Goal: Task Accomplishment & Management: Manage account settings

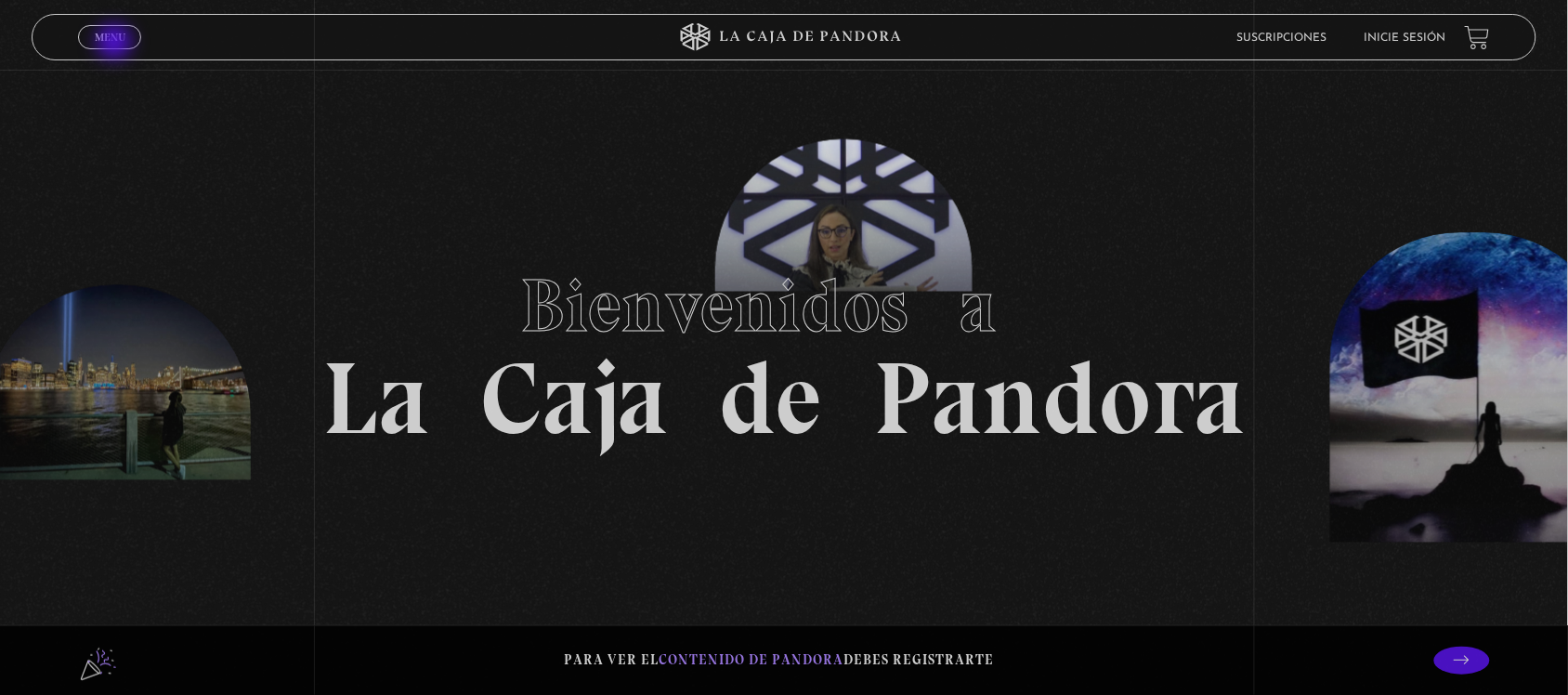
click at [108, 29] on link "Menu Cerrar" at bounding box center [110, 37] width 64 height 24
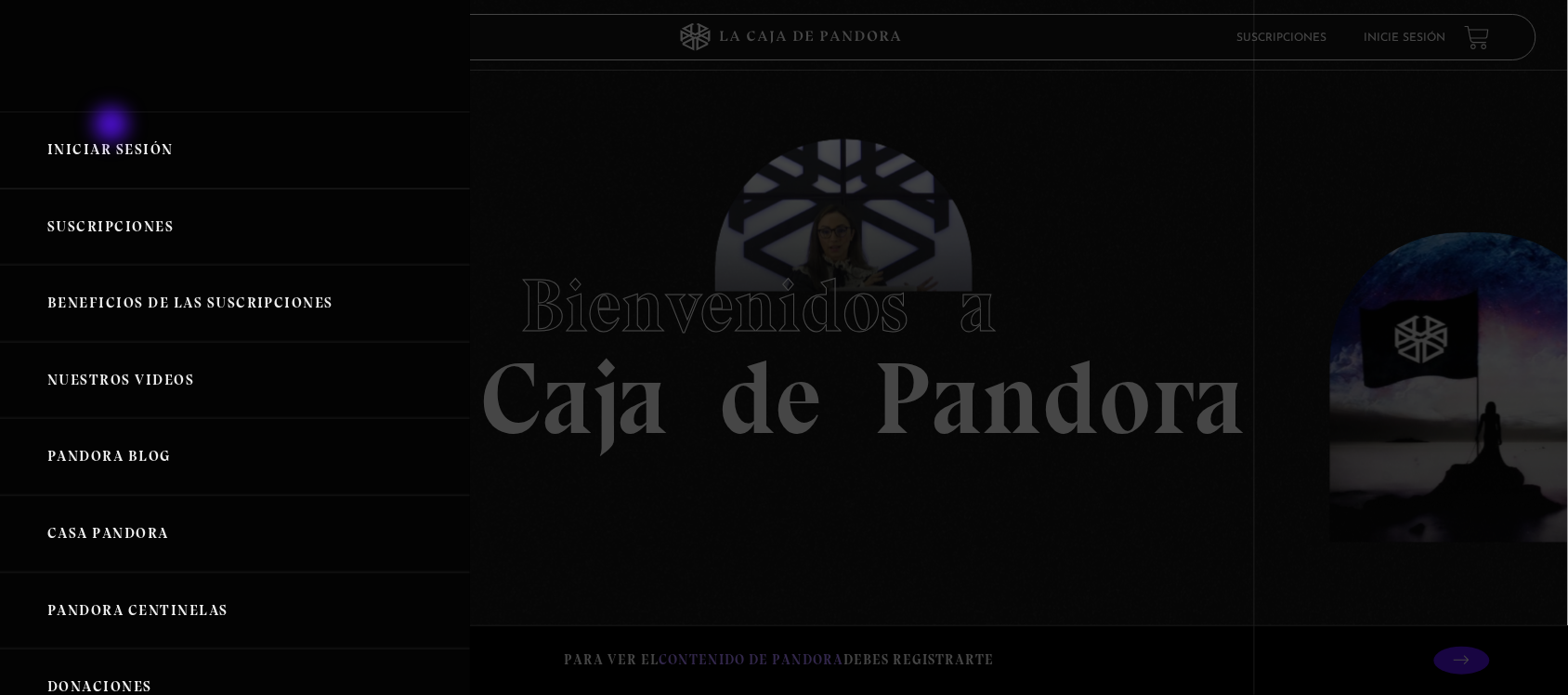
click at [113, 130] on link "Iniciar Sesión" at bounding box center [234, 150] width 470 height 77
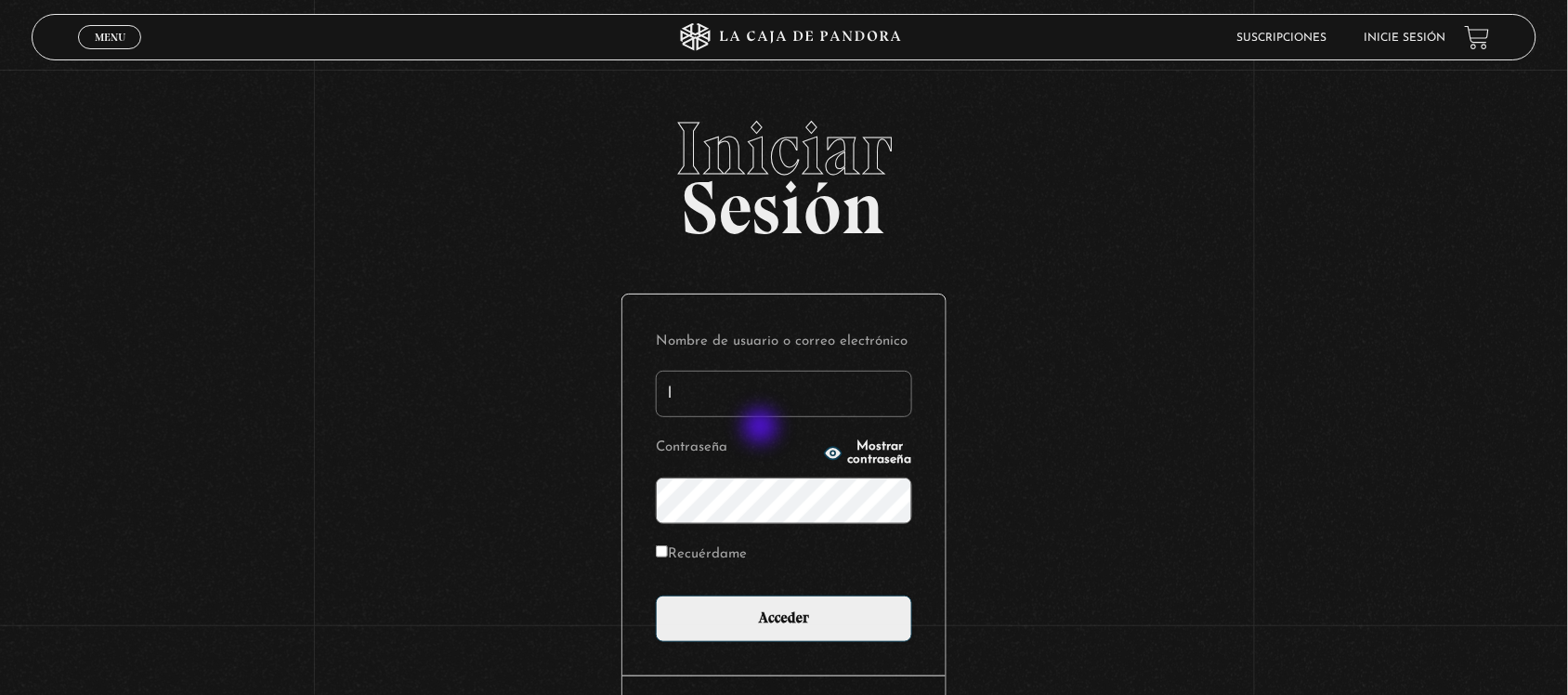
type input "[EMAIL_ADDRESS][DOMAIN_NAME]"
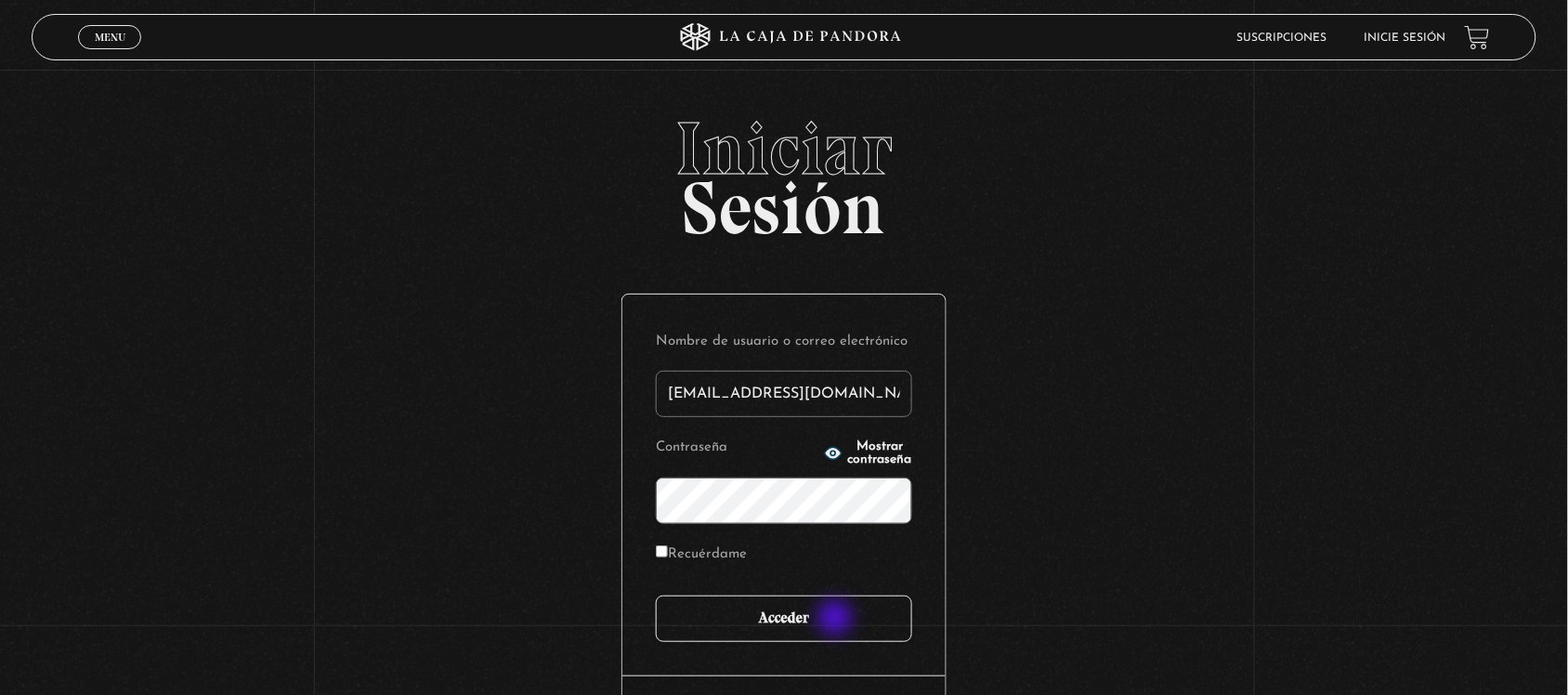
click at [836, 619] on input "Acceder" at bounding box center [784, 619] width 257 height 46
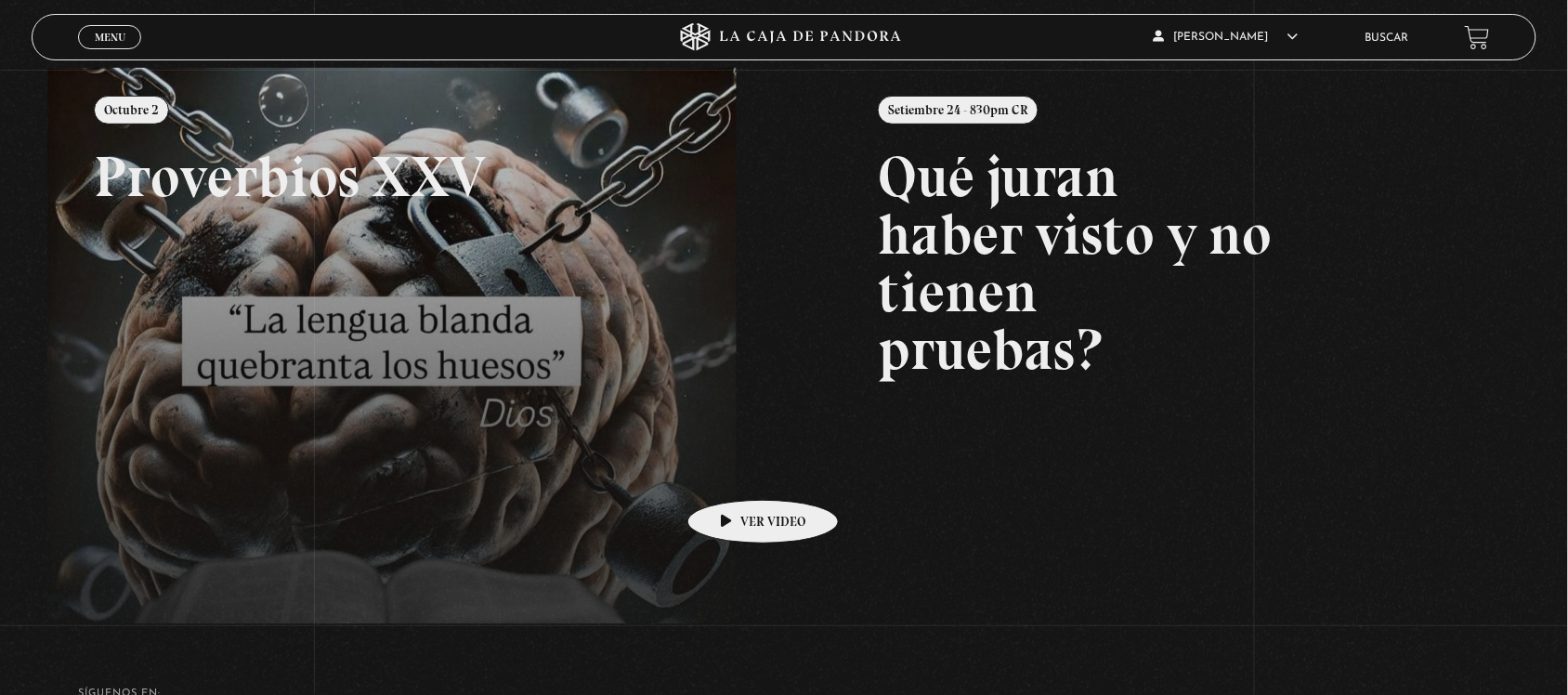
scroll to position [232, 0]
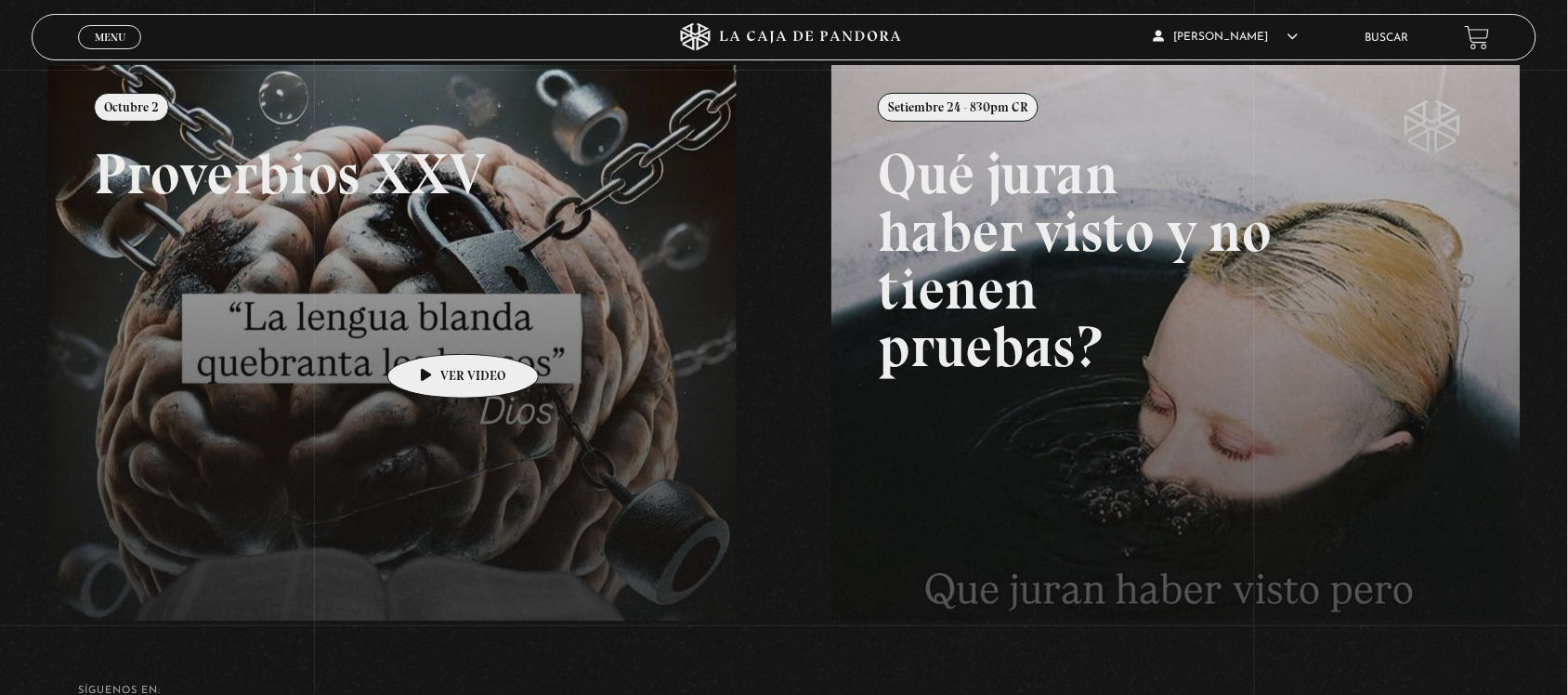
click at [434, 325] on link at bounding box center [831, 412] width 1568 height 695
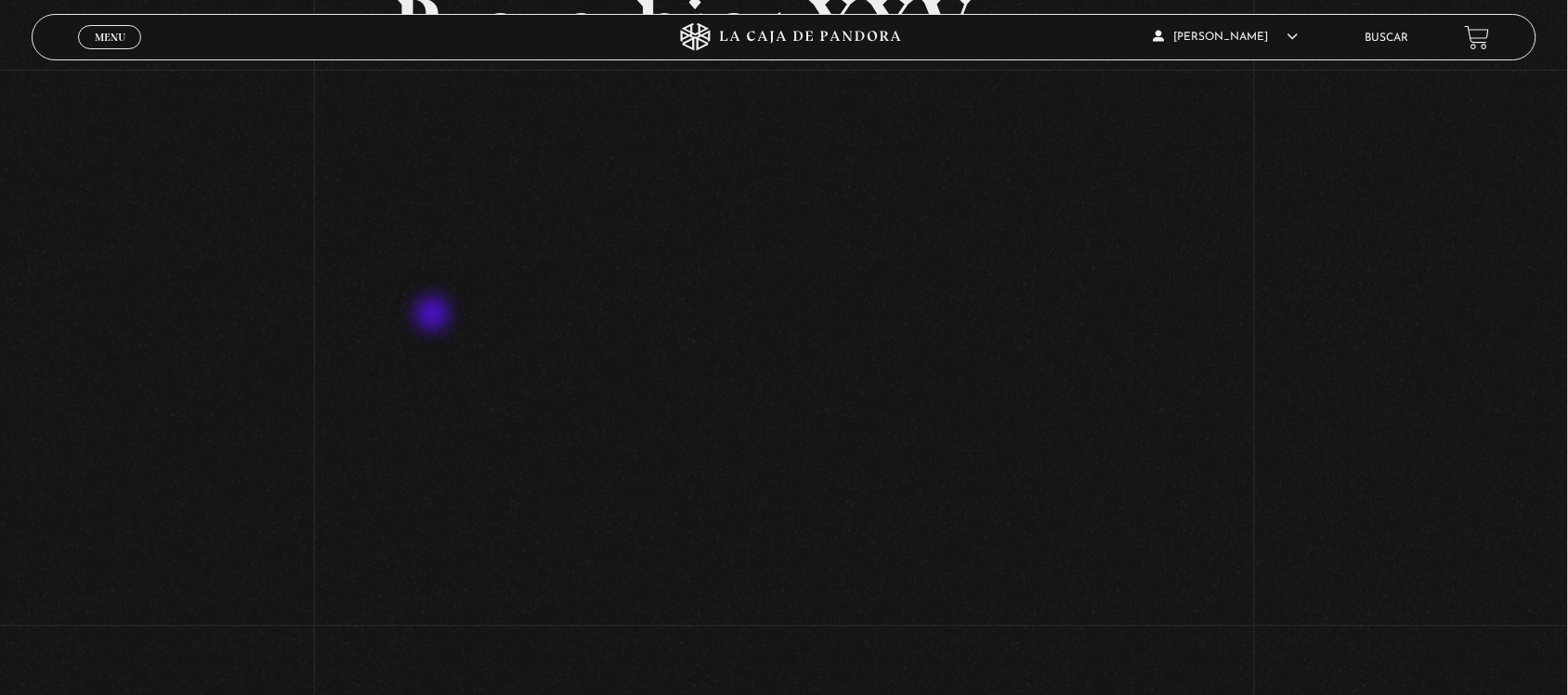
scroll to position [232, 0]
